Goal: Transaction & Acquisition: Purchase product/service

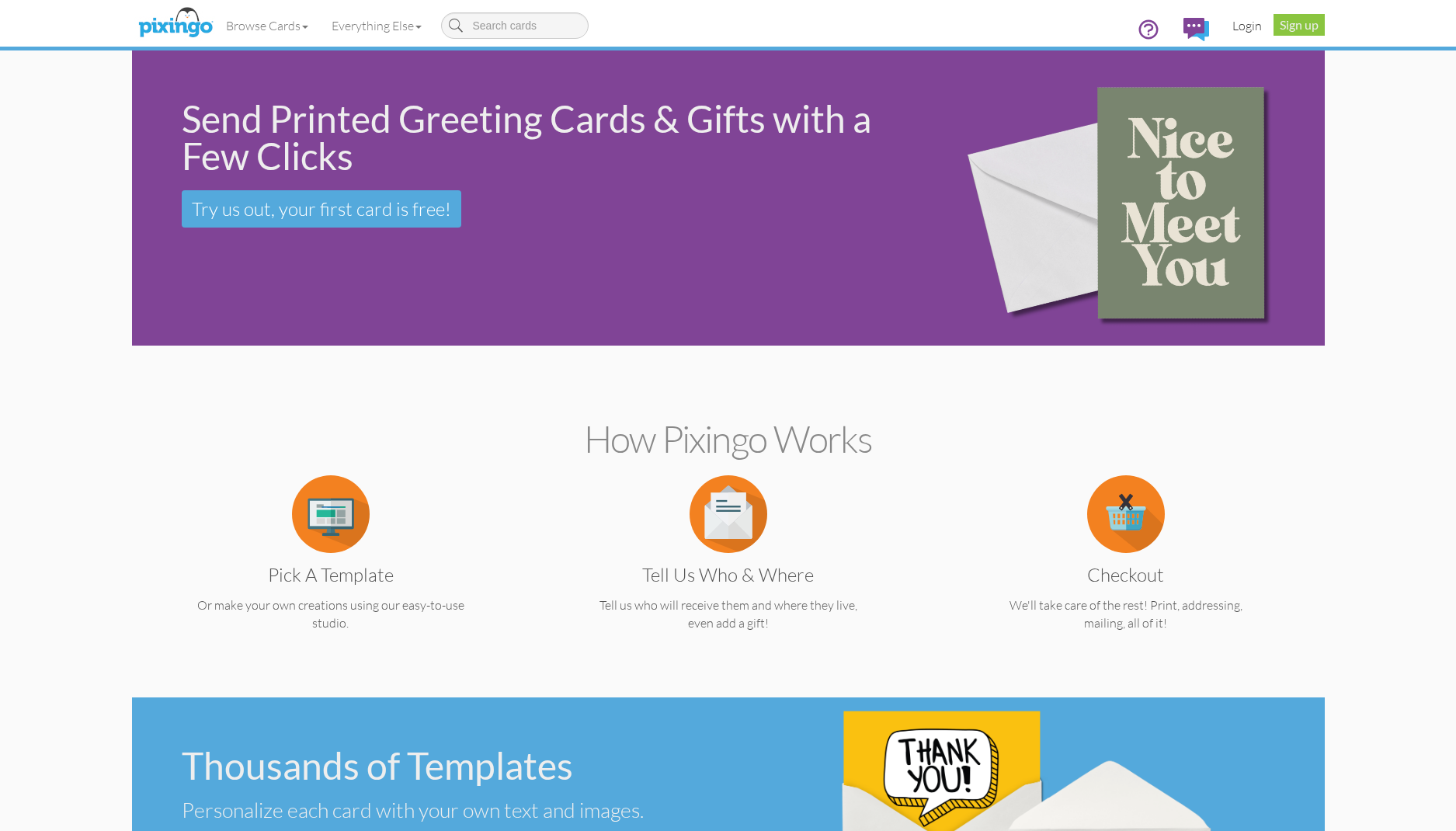
click at [1245, 26] on link "Login" at bounding box center [1247, 25] width 53 height 39
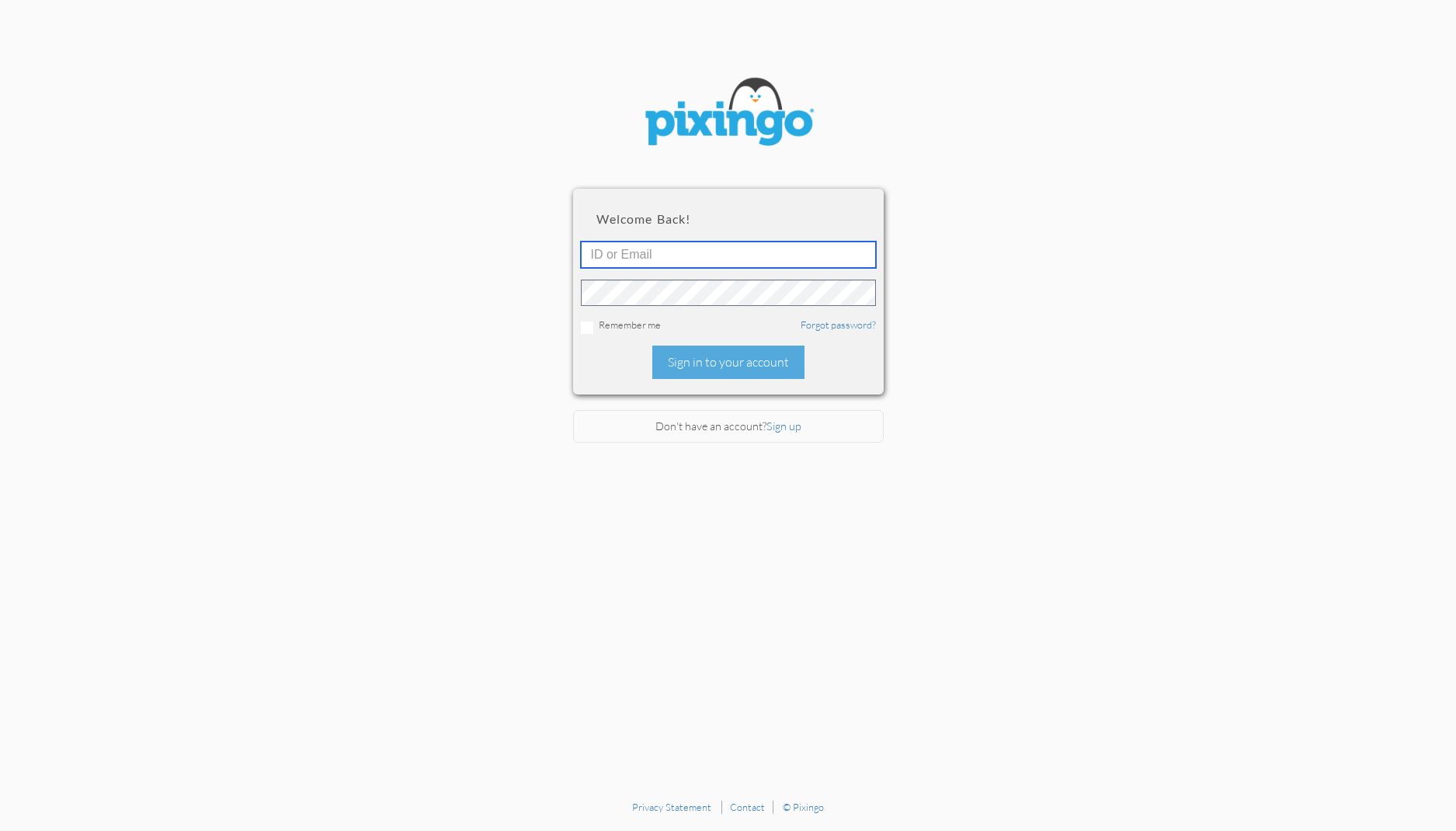
type input "[PERSON_NAME][EMAIL_ADDRESS][DOMAIN_NAME]"
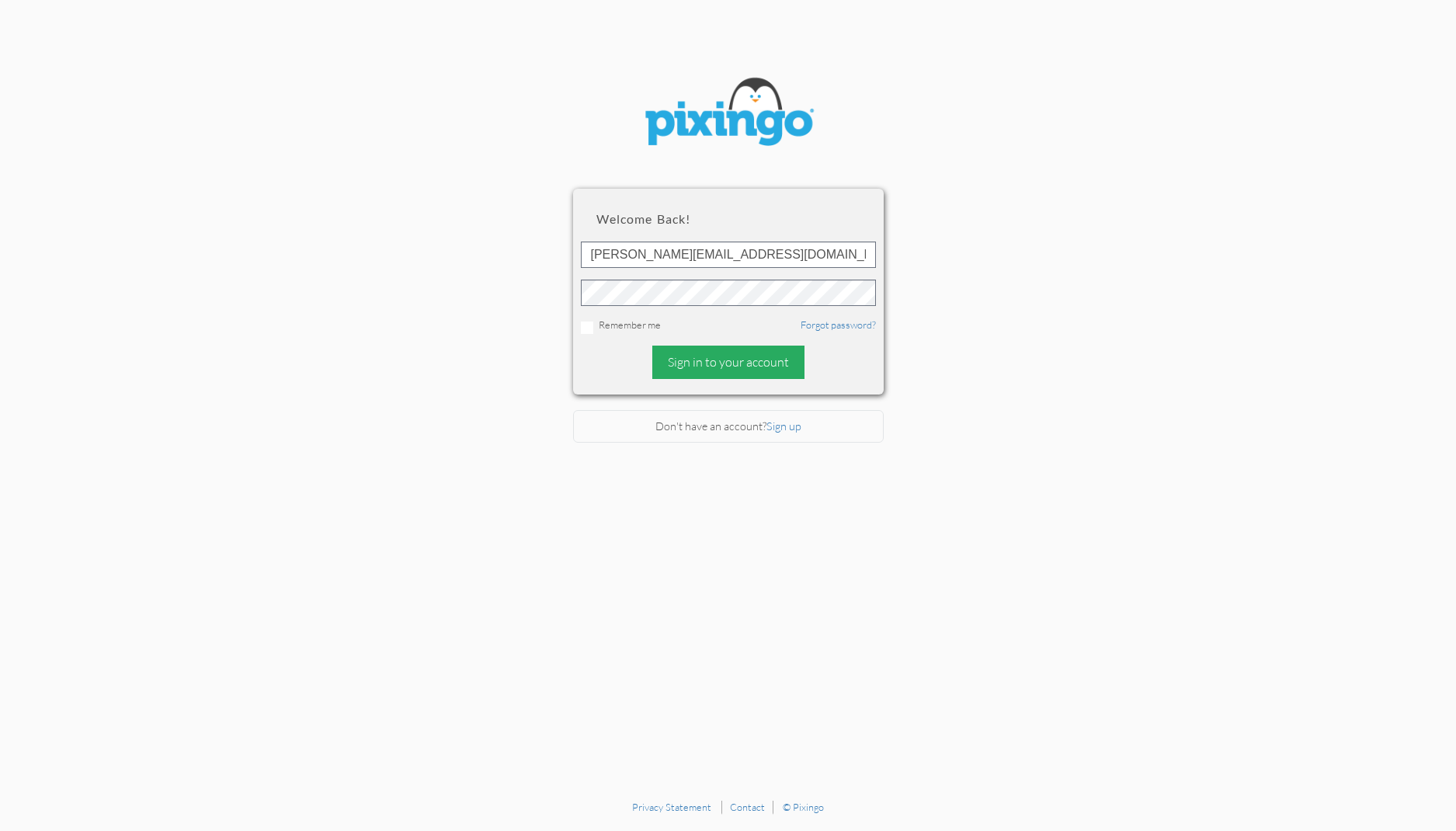
click at [708, 359] on div "Sign in to your account" at bounding box center [728, 362] width 153 height 34
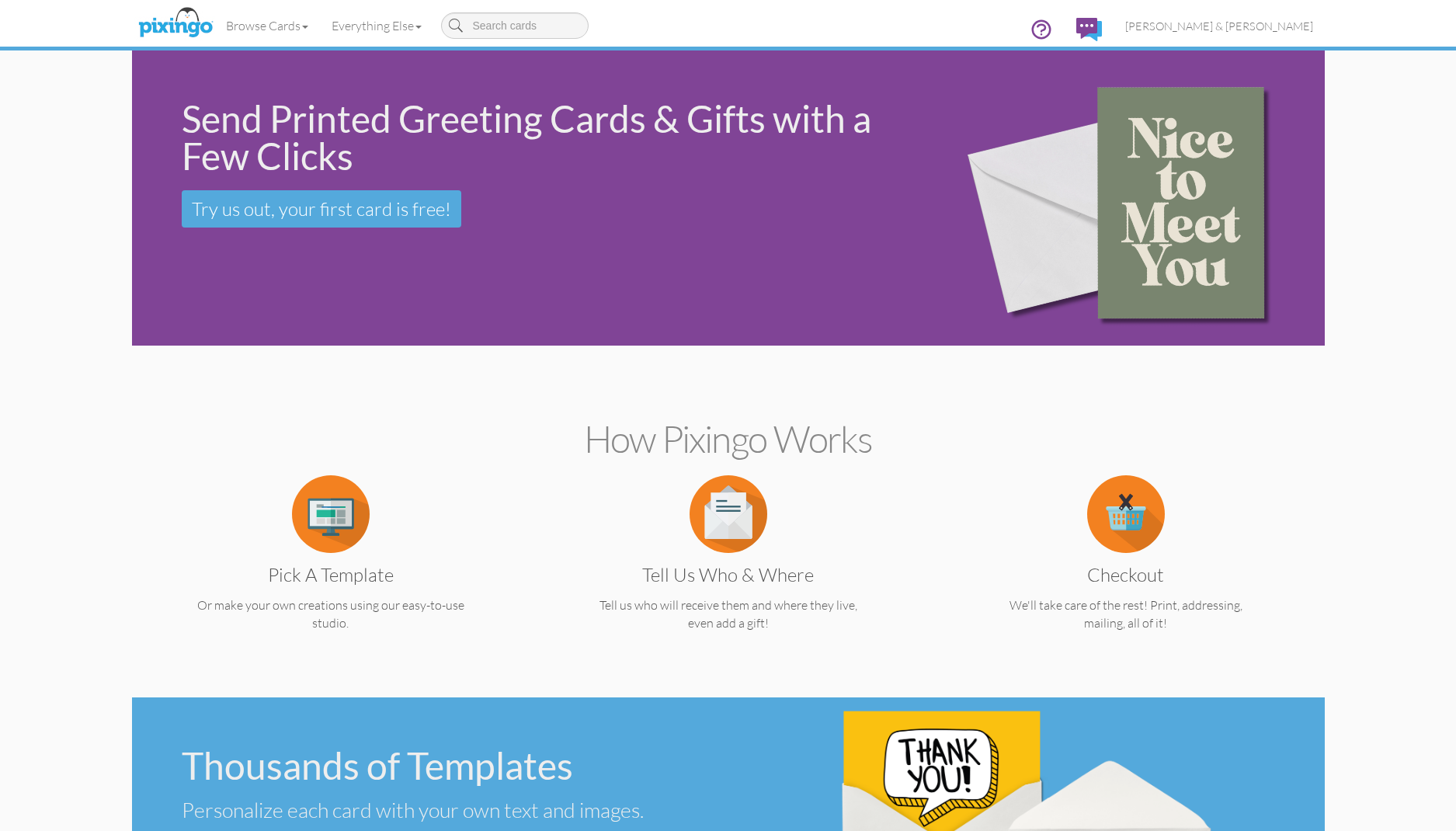
click at [324, 528] on img at bounding box center [330, 514] width 77 height 77
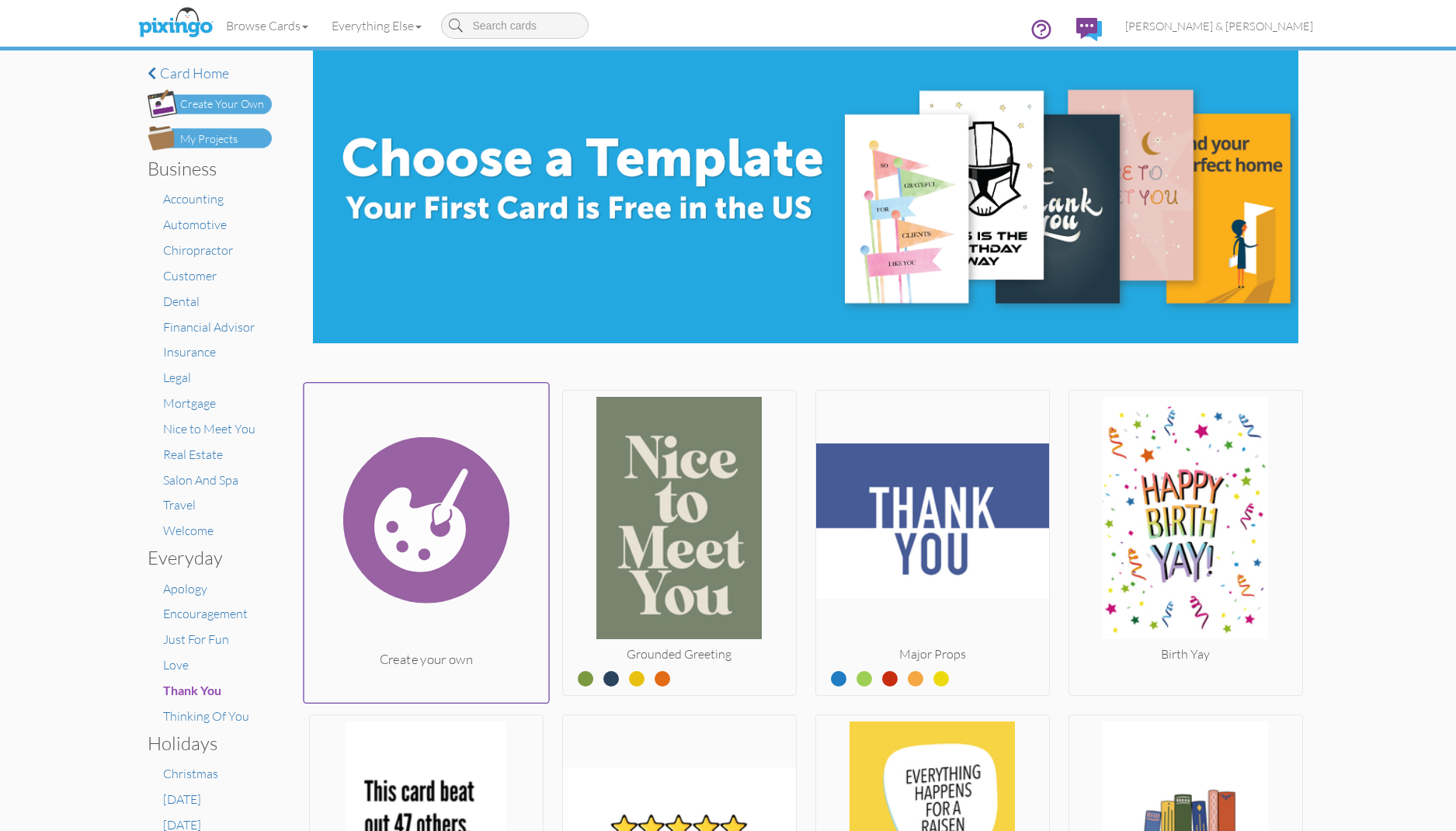
click at [433, 519] on img at bounding box center [425, 520] width 244 height 261
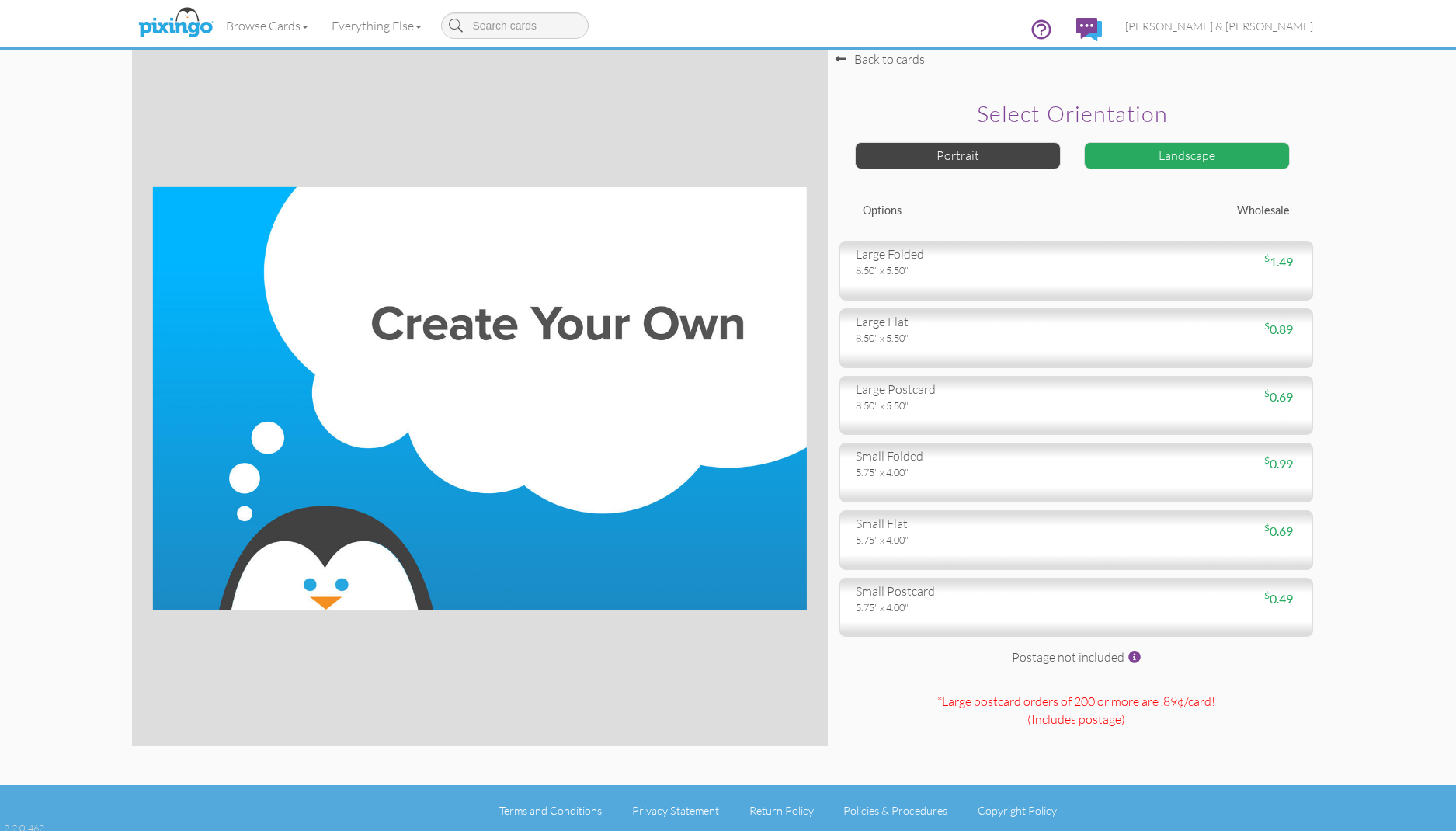
click at [1130, 153] on div "Landscape" at bounding box center [1186, 156] width 206 height 27
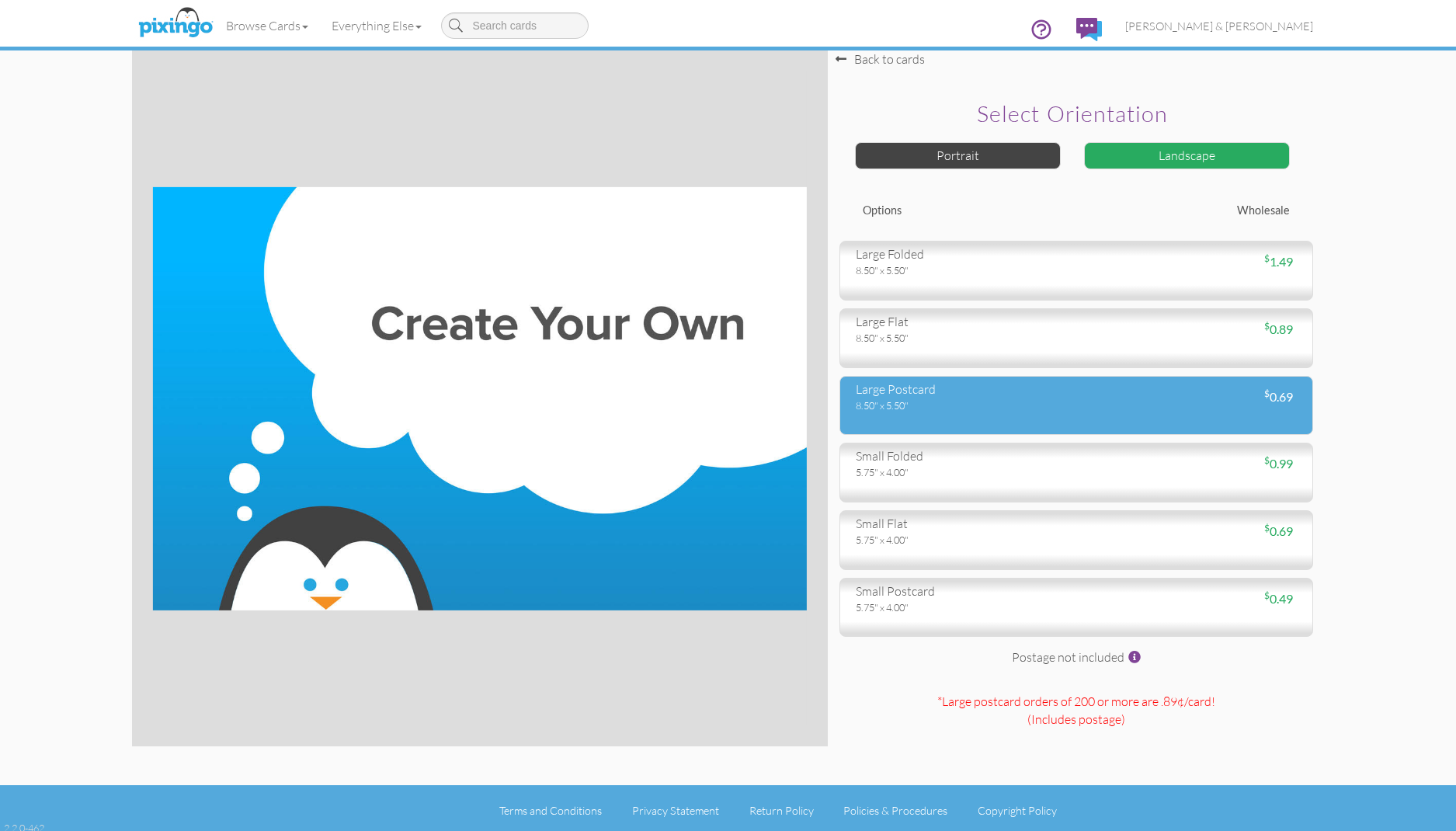
click at [988, 393] on div "large postcard" at bounding box center [960, 389] width 209 height 17
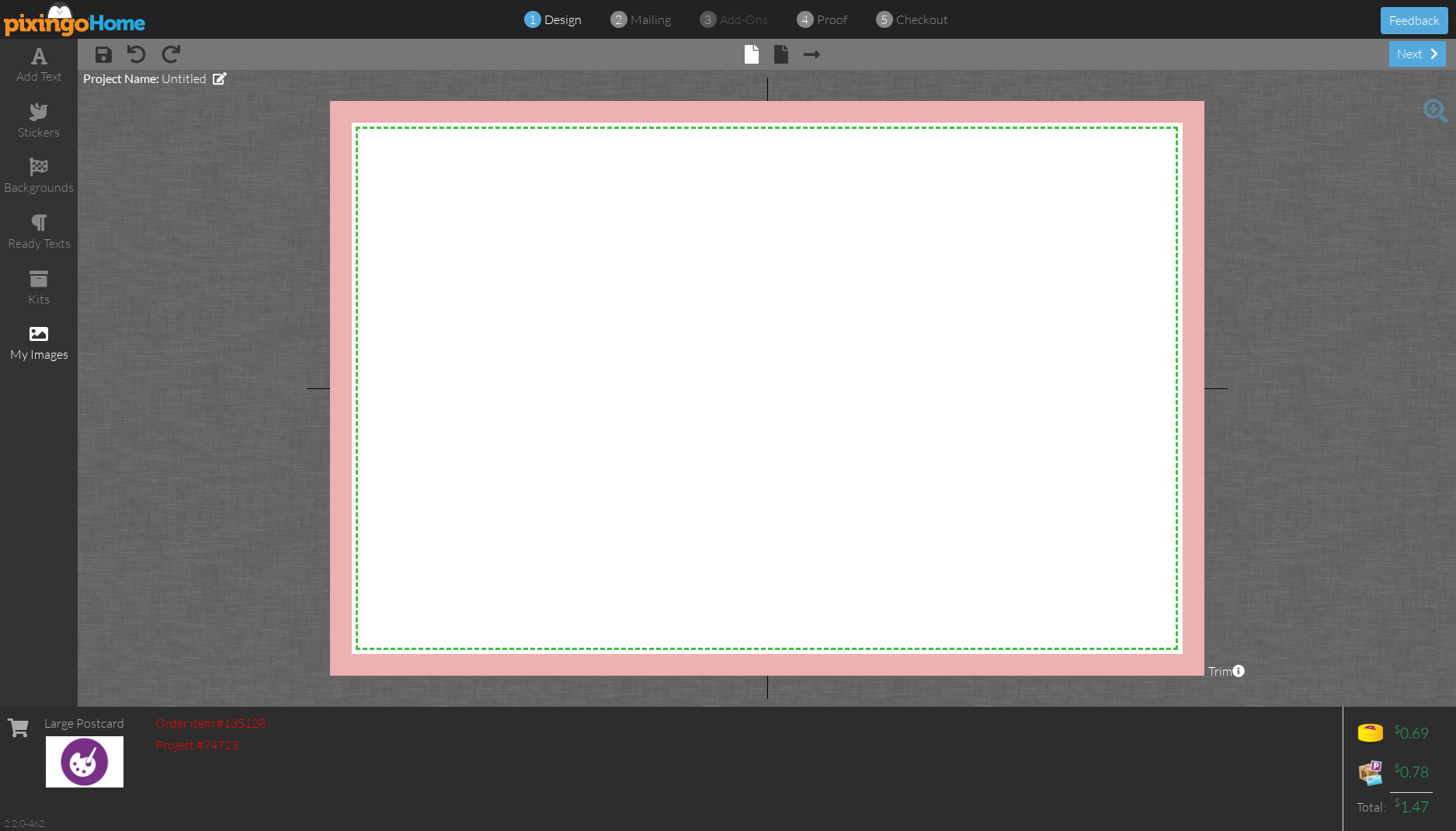
click at [41, 334] on span at bounding box center [39, 333] width 18 height 18
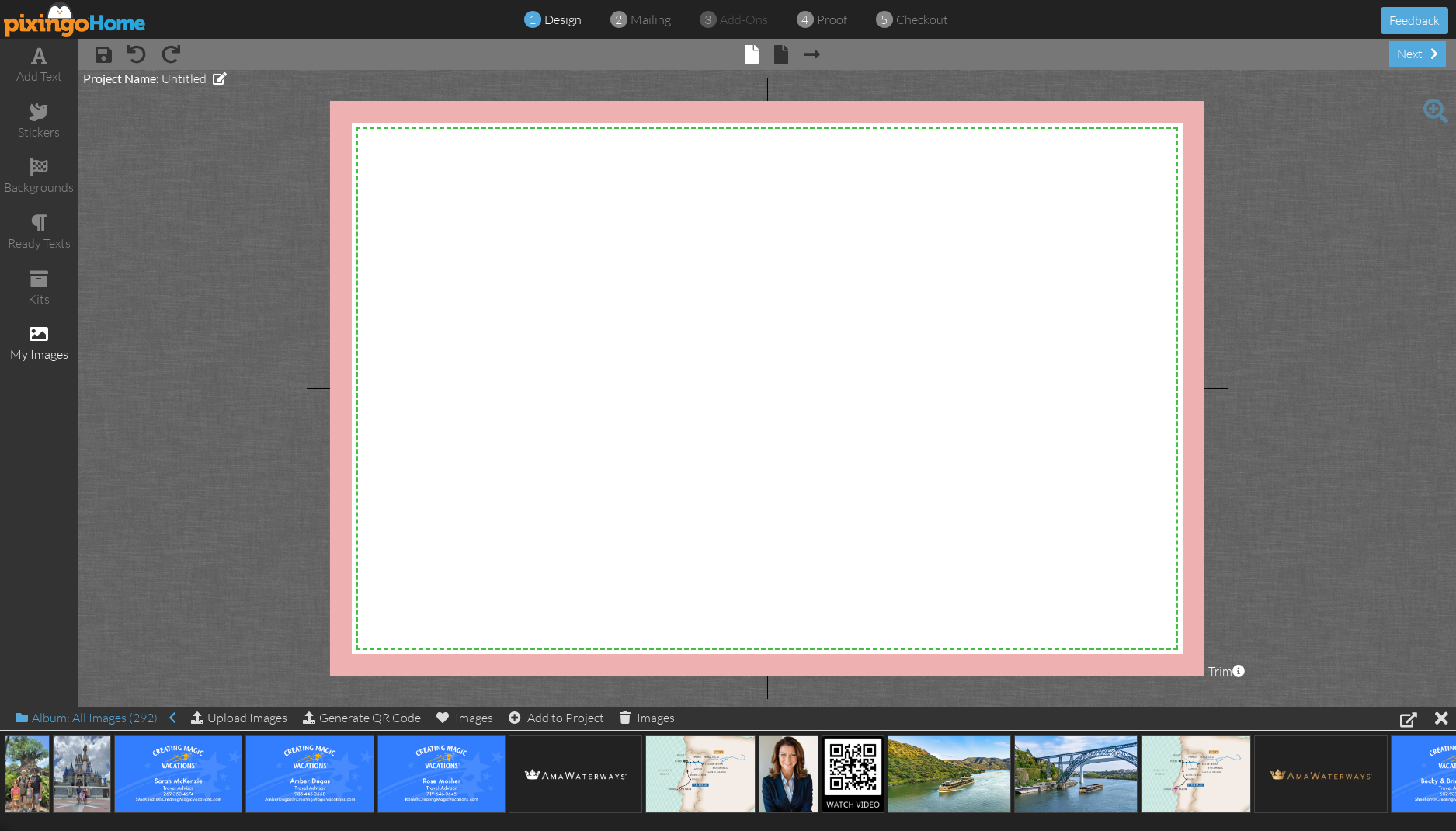
click at [156, 722] on div "Album: All Images (292)" at bounding box center [96, 718] width 160 height 22
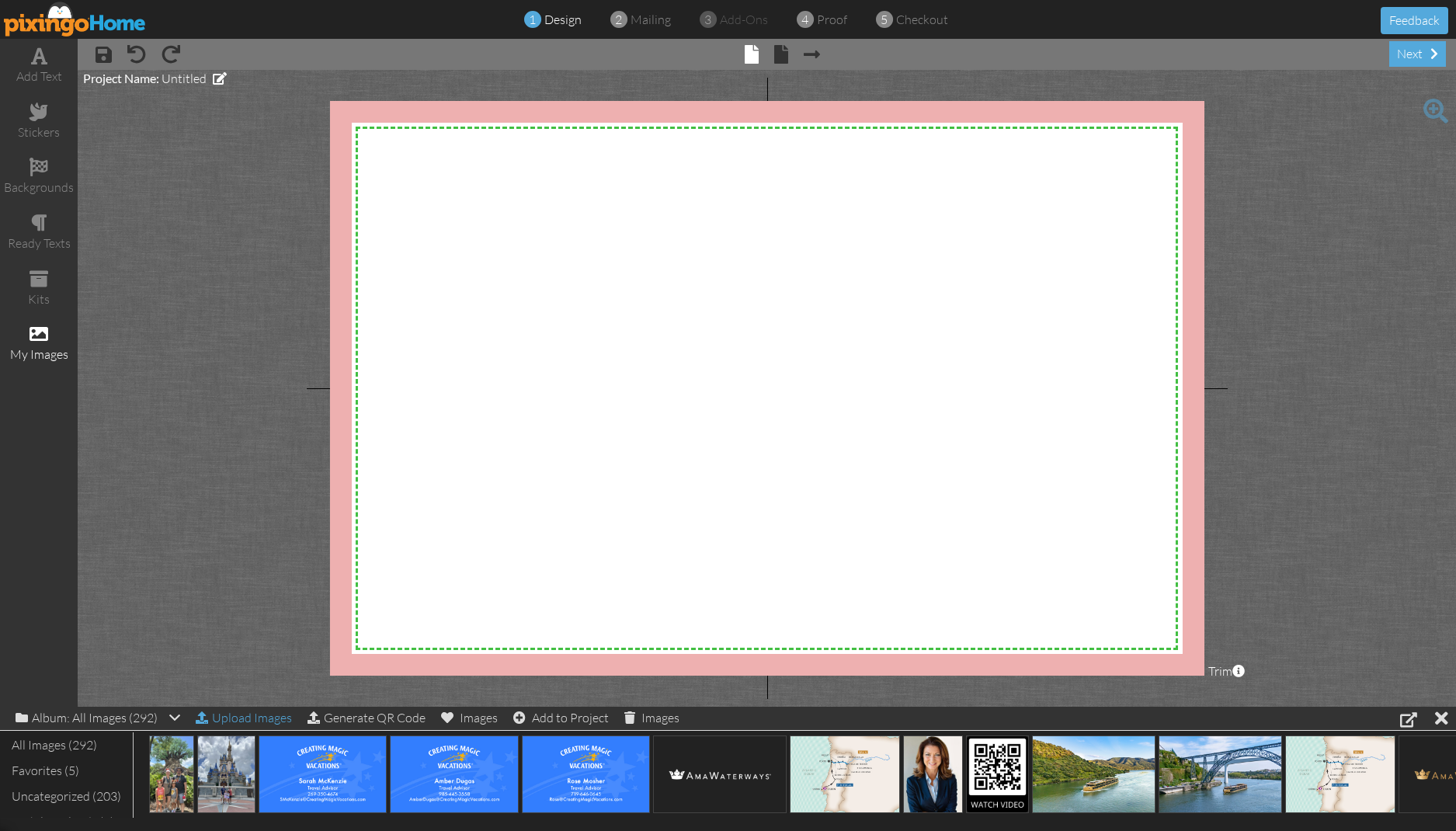
click at [259, 707] on div "Upload Images" at bounding box center [244, 718] width 97 height 22
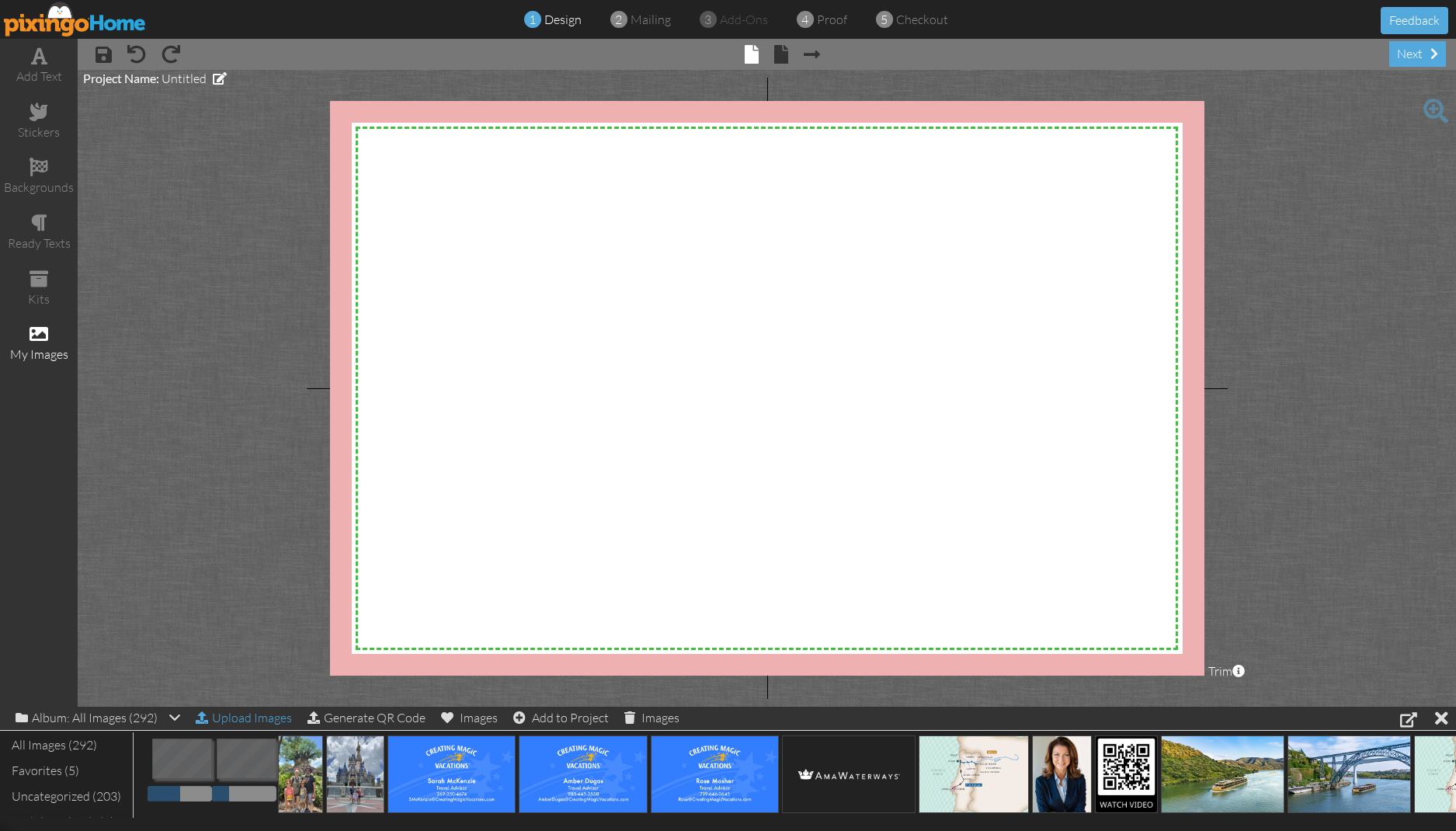
click at [258, 715] on div "Upload Images" at bounding box center [244, 718] width 97 height 22
click at [252, 716] on div "Upload Images" at bounding box center [244, 718] width 97 height 22
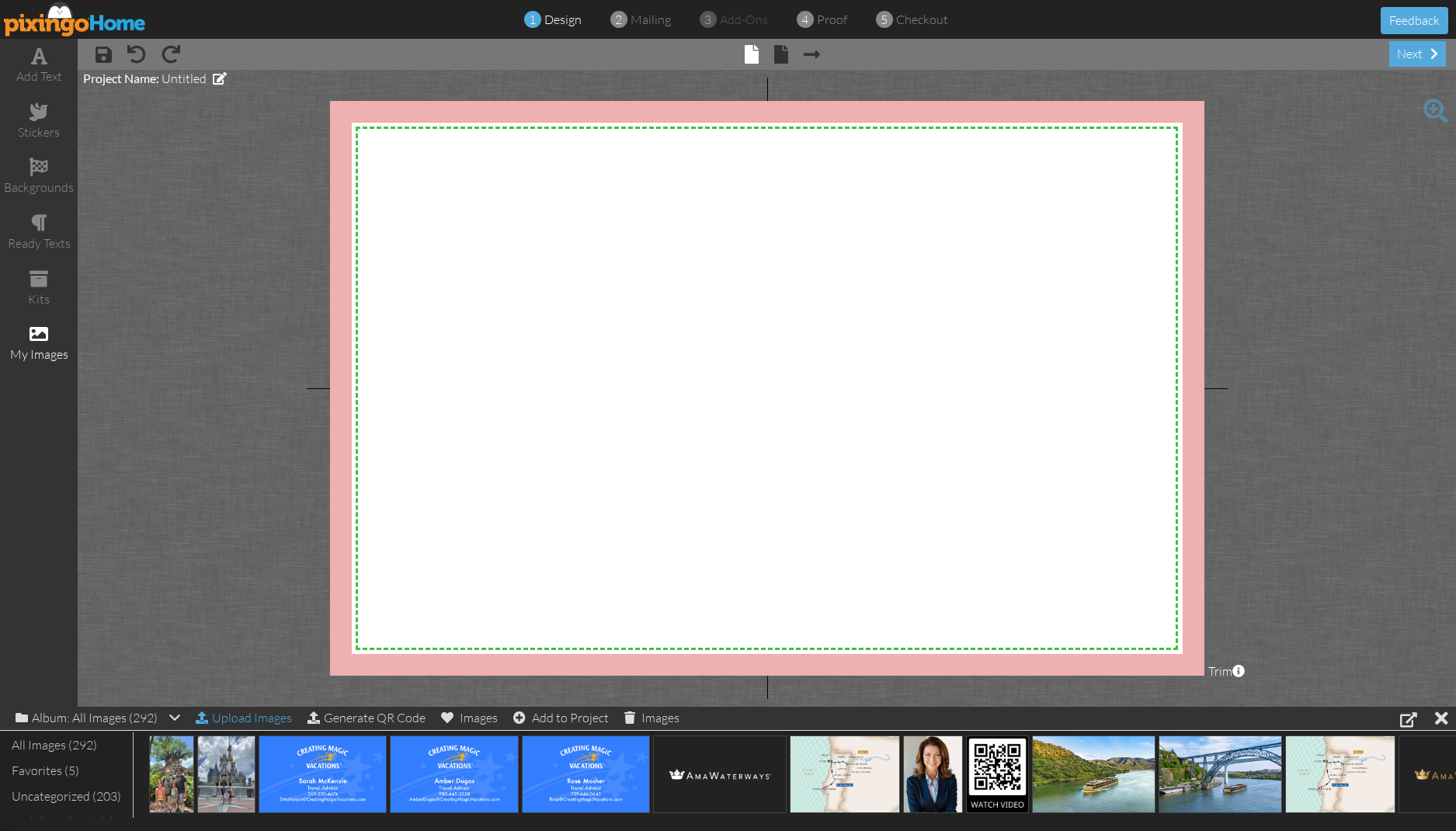
click at [243, 721] on div "Upload Images" at bounding box center [244, 718] width 97 height 22
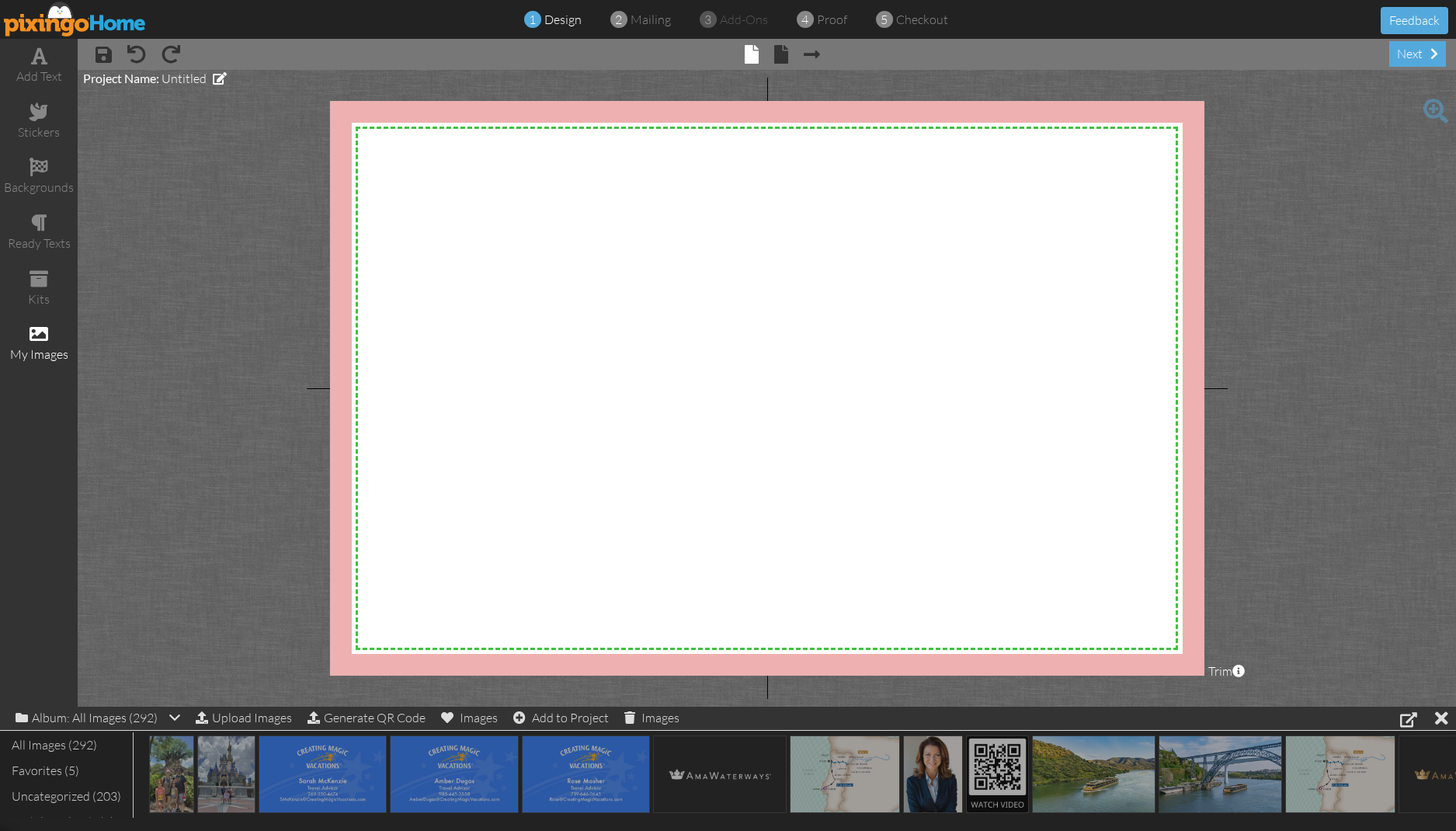
click at [217, 604] on project-studio-wrapper "X X X X X X X X X X X X X X X X X X X X X X X X X X X X X X X X X X X X X X X X…" at bounding box center [766, 387] width 1379 height 637
click at [30, 331] on span at bounding box center [39, 333] width 18 height 18
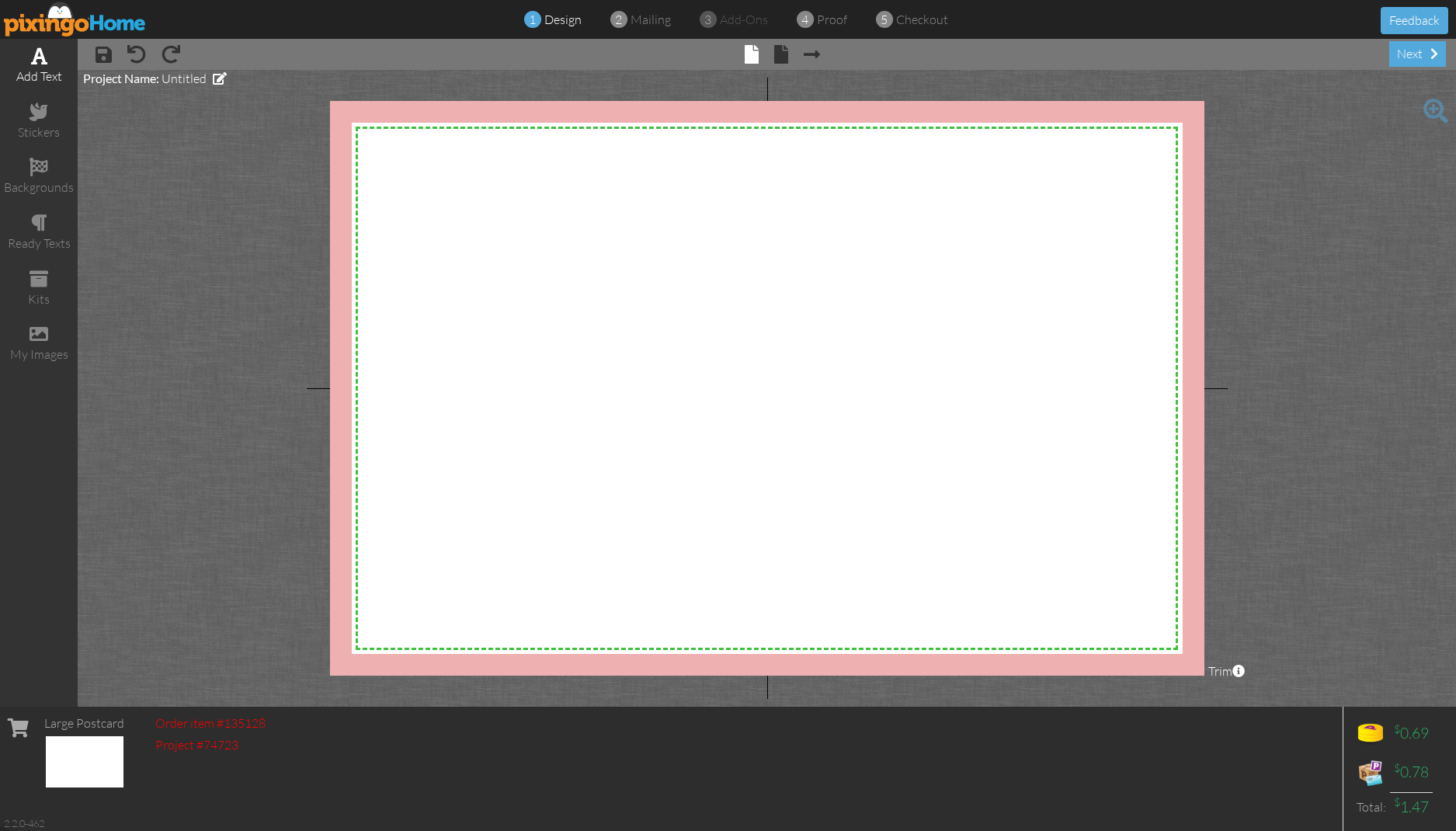
click at [34, 64] on span at bounding box center [39, 55] width 16 height 18
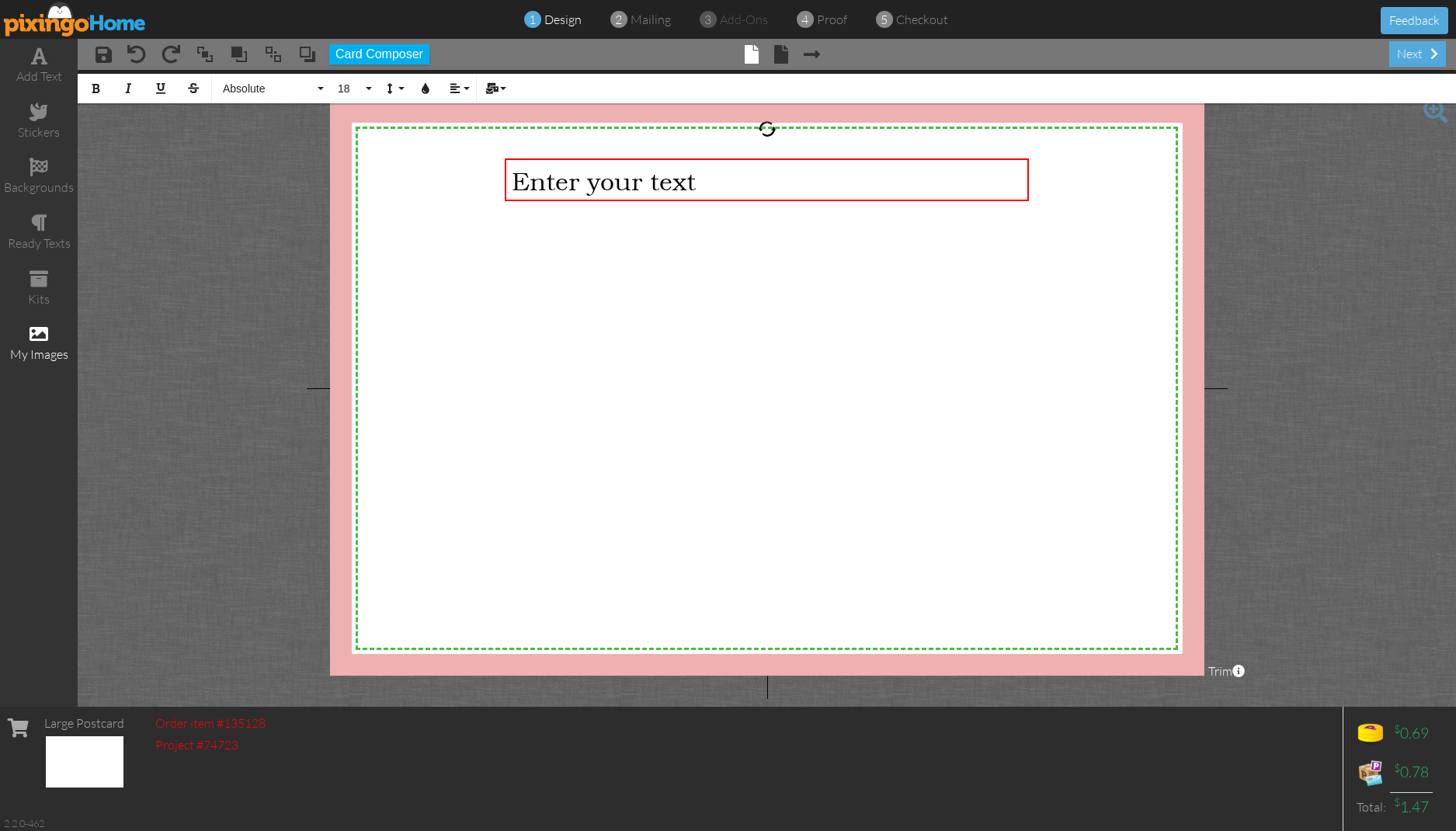
click at [38, 333] on span at bounding box center [39, 333] width 18 height 18
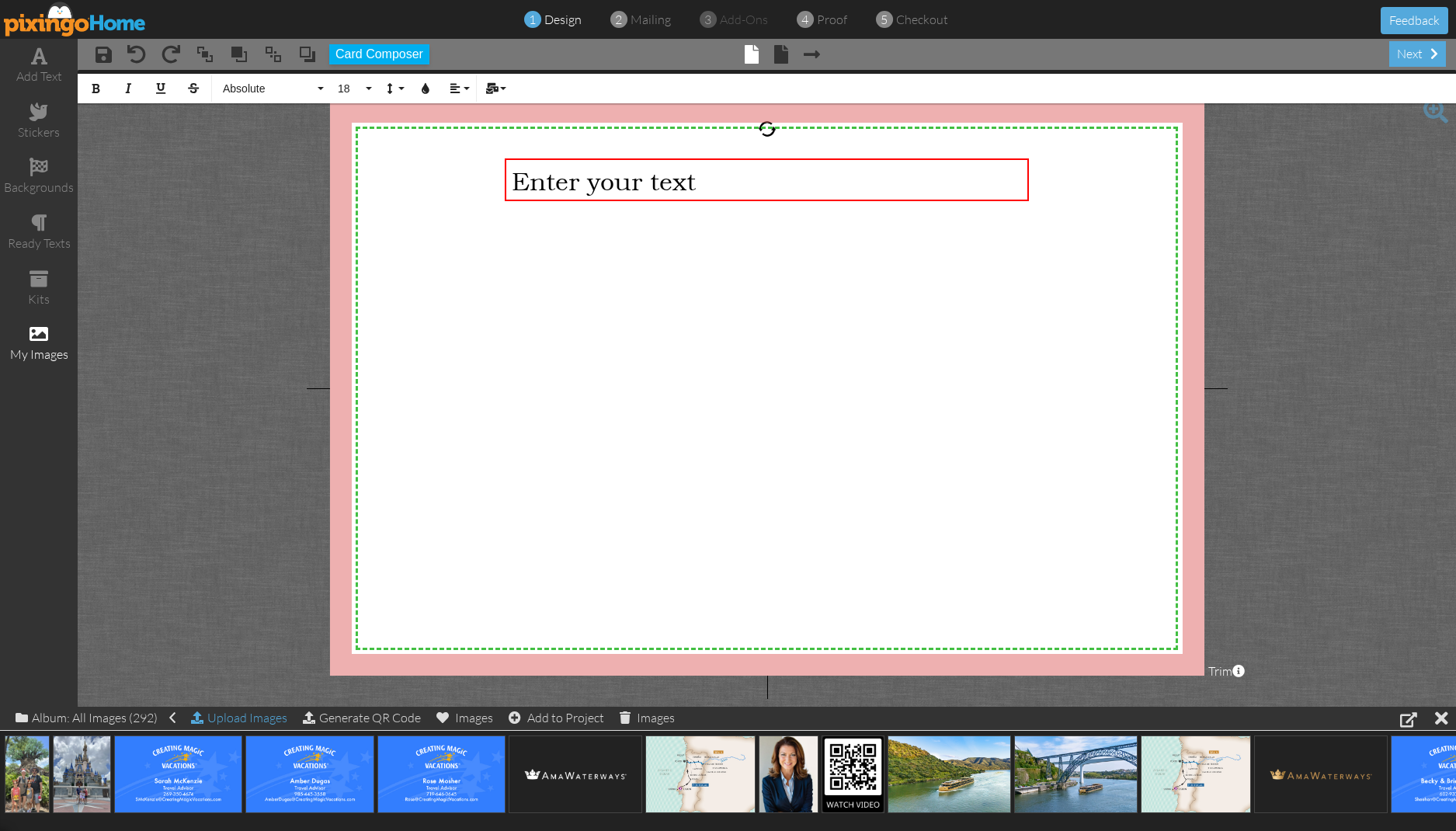
click at [235, 715] on div "Upload Images" at bounding box center [240, 718] width 97 height 22
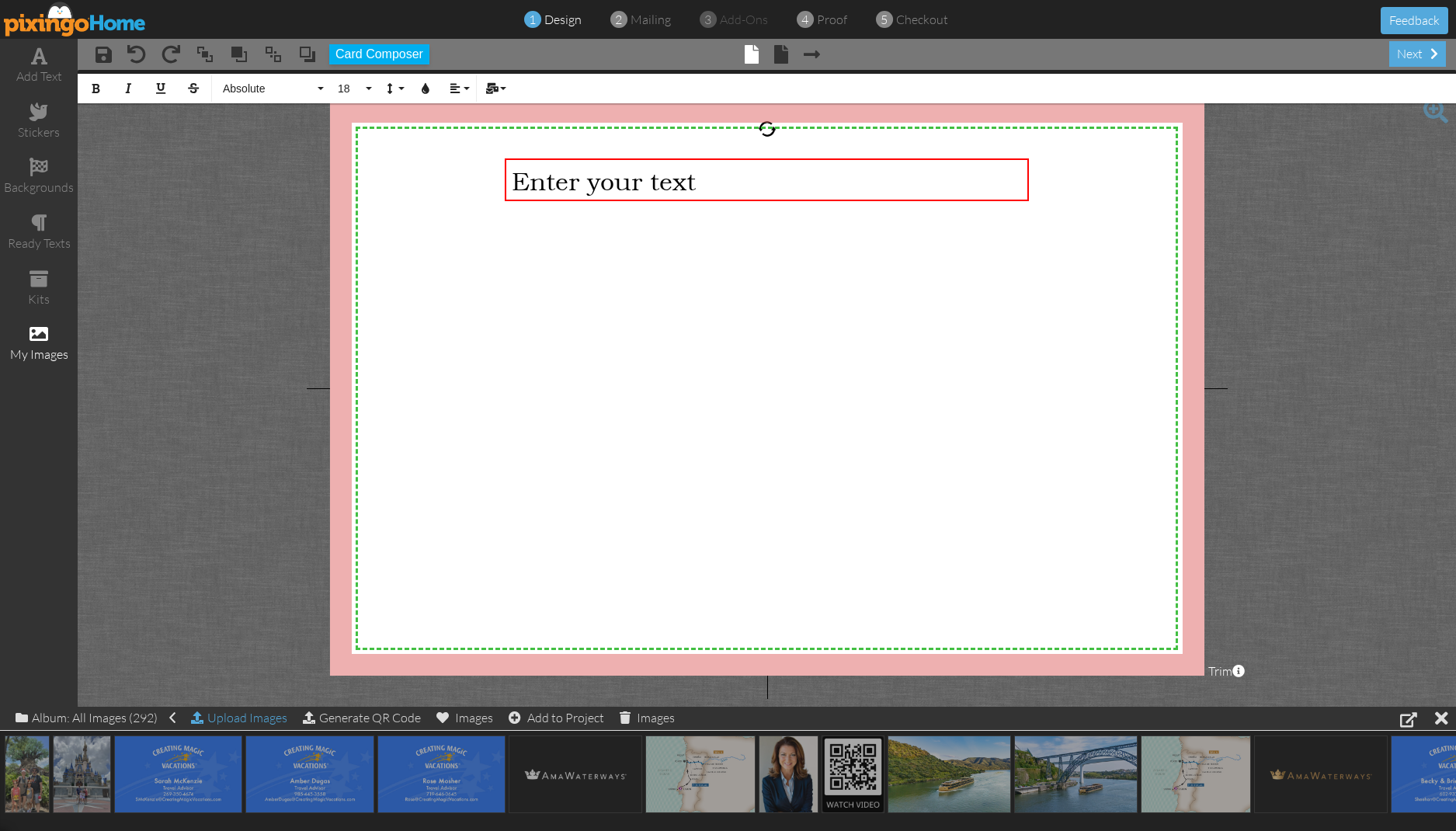
click at [239, 718] on div "Upload Images" at bounding box center [240, 718] width 97 height 22
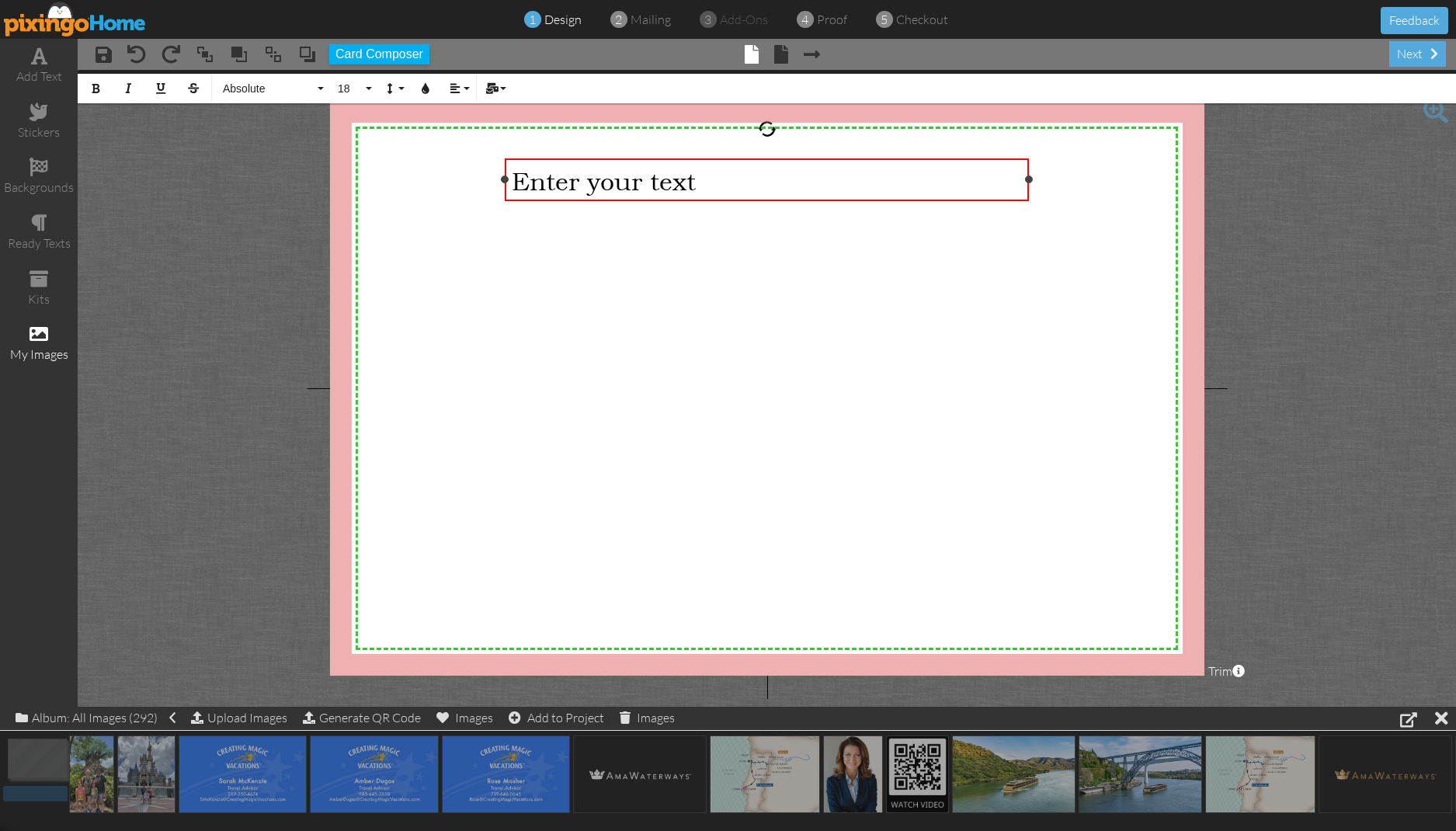
click at [638, 184] on span "Enter your text" at bounding box center [604, 180] width 185 height 30
click at [636, 158] on div "Enter your text" at bounding box center [767, 181] width 525 height 44
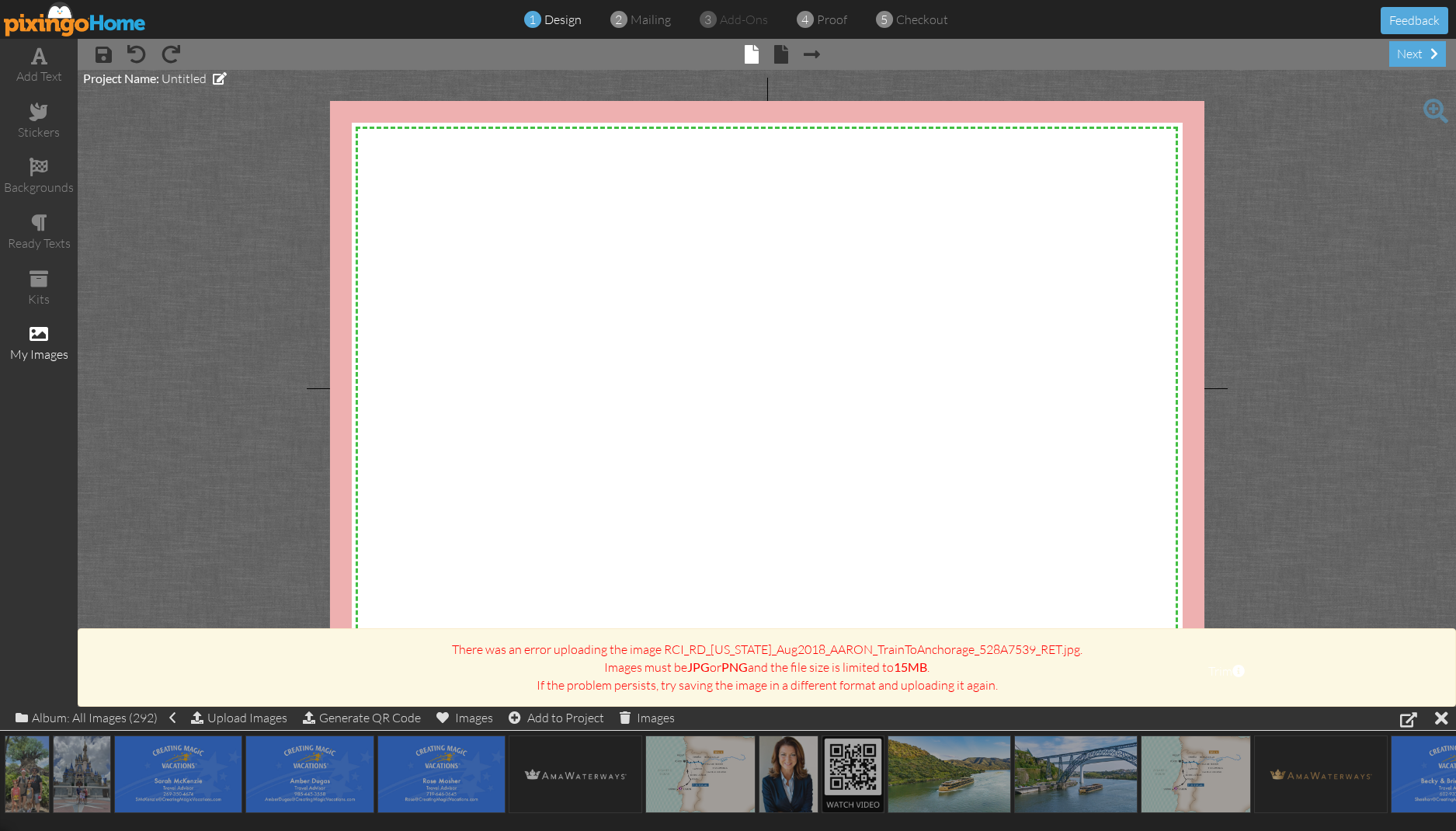
click at [211, 481] on project-studio-wrapper "X X X X X X X X X X X X X X X X X X X X X X X X X X X X X X X X X X X X X X X X…" at bounding box center [766, 387] width 1379 height 637
click at [243, 714] on div "Upload Images" at bounding box center [240, 718] width 97 height 22
